Goal: Task Accomplishment & Management: Manage account settings

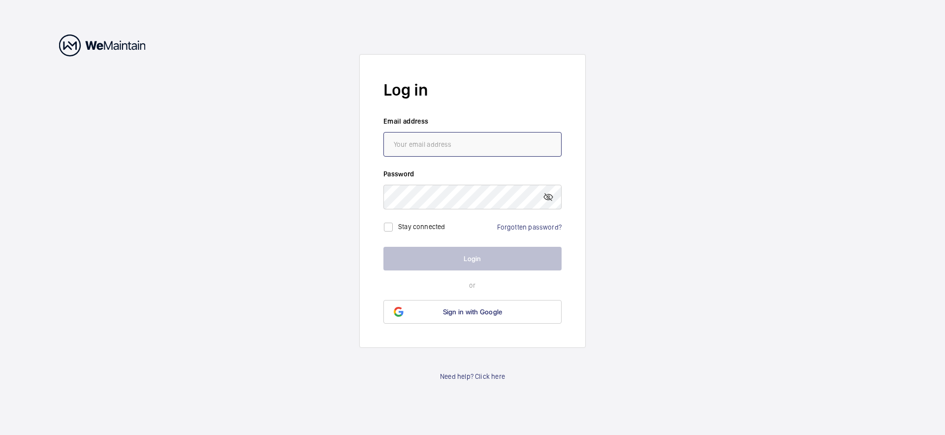
click at [436, 149] on input "email" at bounding box center [472, 144] width 178 height 25
click at [487, 144] on input "[EMAIL_ADDRESS][DOMAIN_NAME]" at bounding box center [472, 144] width 178 height 25
type input "l"
type input "[EMAIL_ADDRESS][PERSON_NAME][DOMAIN_NAME]"
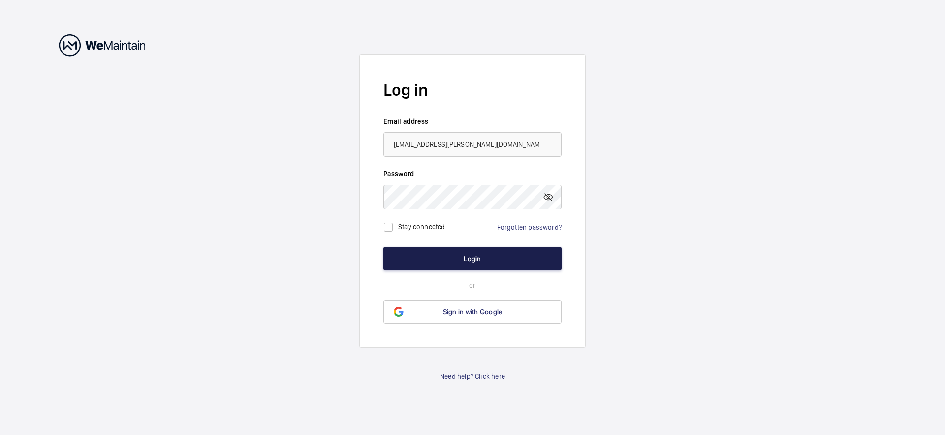
click at [455, 256] on button "Login" at bounding box center [472, 259] width 178 height 24
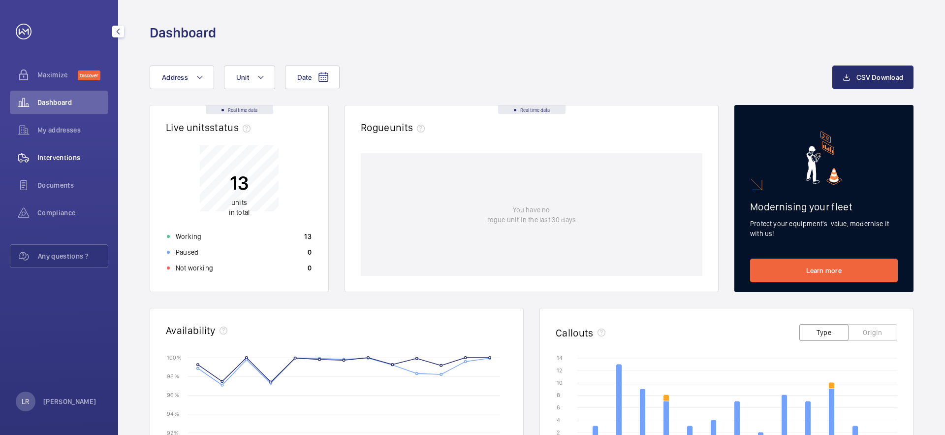
click at [51, 153] on span "Interventions" at bounding box center [72, 158] width 71 height 10
